Goal: Task Accomplishment & Management: Manage account settings

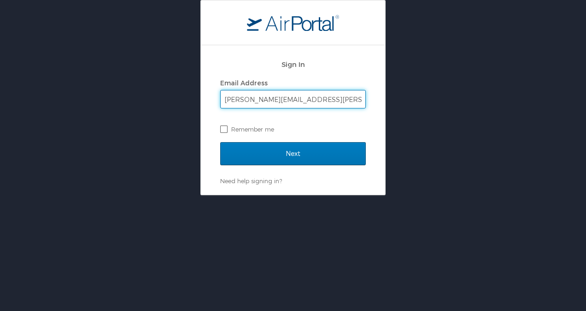
type input "roberto.morales@i3-corps.com"
click at [220, 142] on input "Next" at bounding box center [293, 153] width 146 height 23
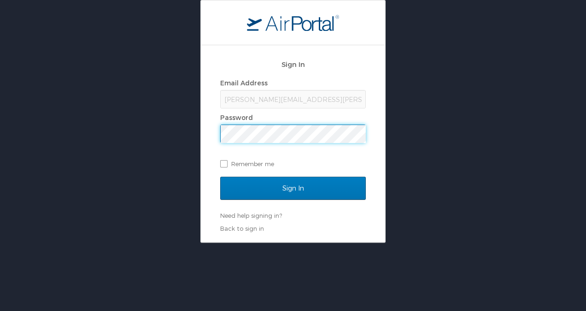
click at [220, 177] on input "Sign In" at bounding box center [293, 188] width 146 height 23
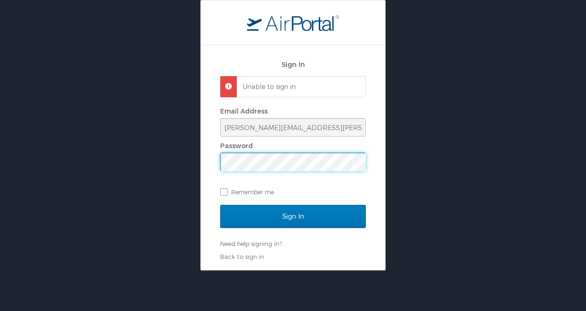
click at [161, 178] on div "Sign In Unable to sign in Email Address roberto.morales@i3-corps.com Password R…" at bounding box center [293, 135] width 586 height 270
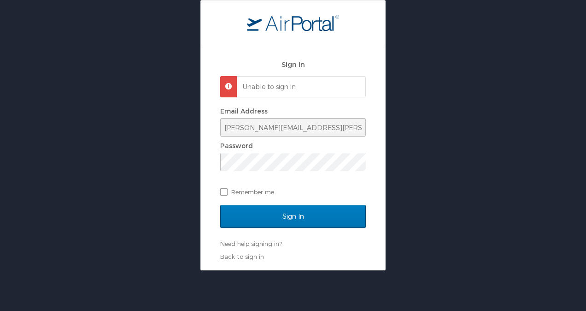
click at [161, 178] on div "Sign In Unable to sign in Email Address roberto.morales@i3-corps.com Password R…" at bounding box center [293, 135] width 586 height 270
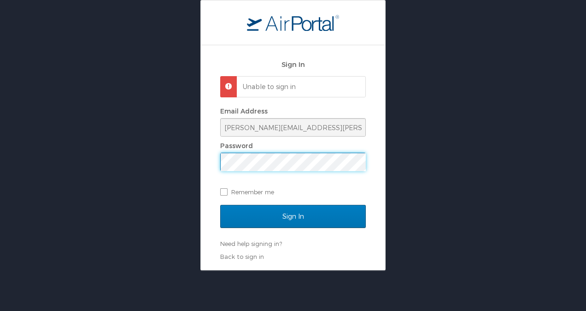
click at [148, 158] on div "Sign In Unable to sign in Email Address roberto.morales@i3-corps.com Password R…" at bounding box center [293, 135] width 586 height 270
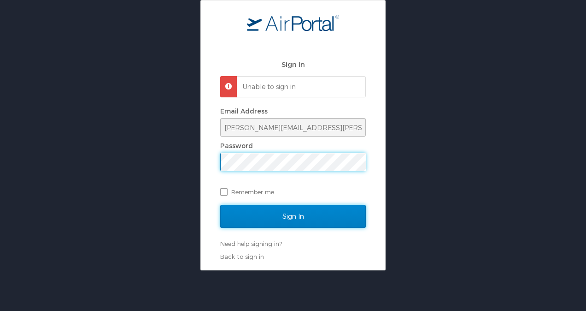
click at [240, 219] on input "Sign In" at bounding box center [293, 216] width 146 height 23
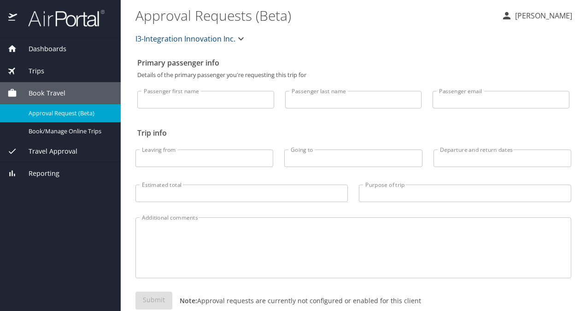
click at [66, 66] on div "Trips" at bounding box center [60, 71] width 106 height 10
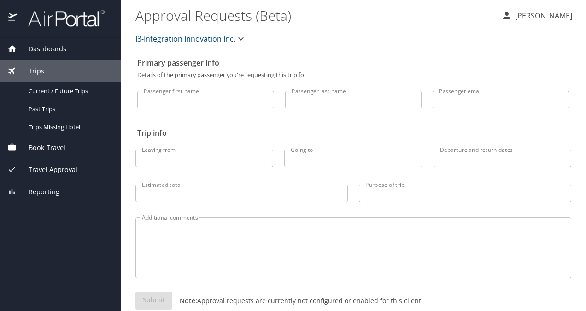
click at [66, 53] on div "Dashboards" at bounding box center [60, 49] width 121 height 22
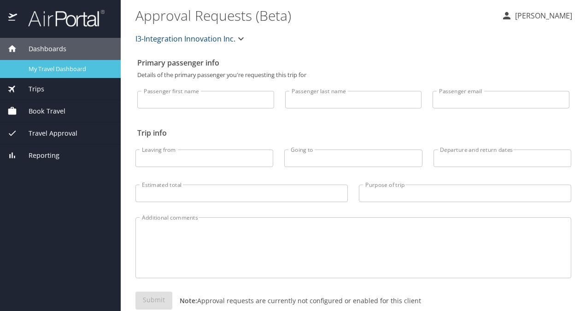
click at [57, 71] on span "My Travel Dashboard" at bounding box center [69, 69] width 81 height 9
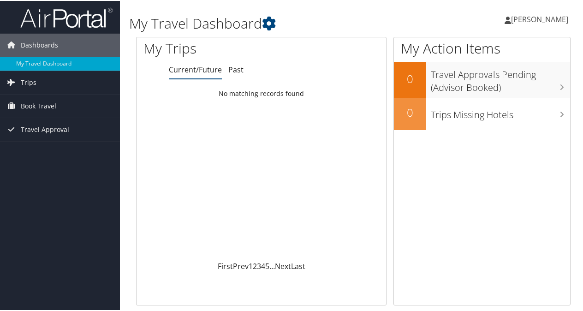
click at [516, 18] on span "[PERSON_NAME]" at bounding box center [539, 18] width 57 height 10
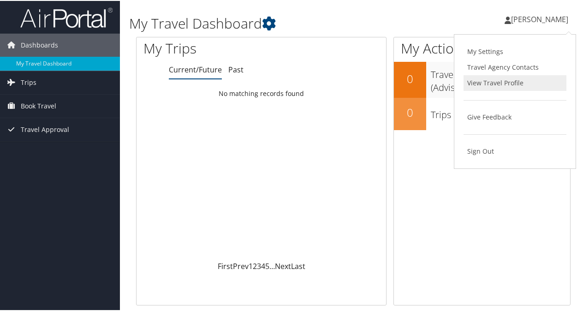
click at [482, 81] on link "View Travel Profile" at bounding box center [514, 82] width 103 height 16
